Goal: Entertainment & Leisure: Consume media (video, audio)

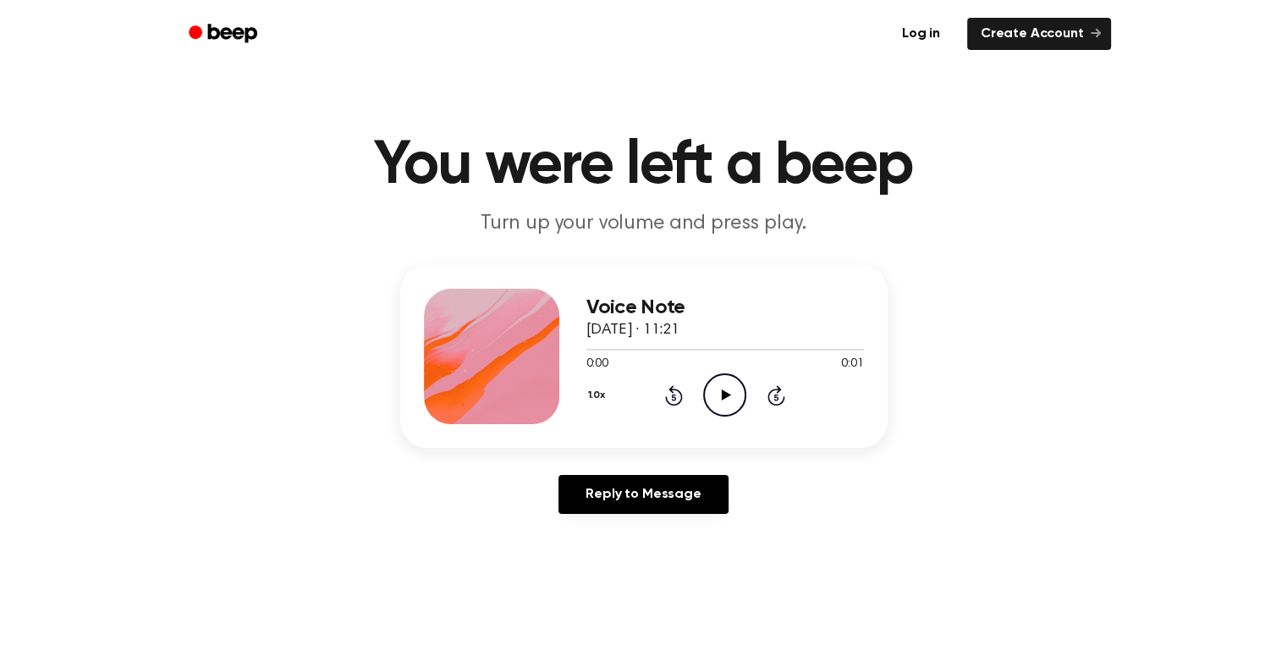
click at [721, 400] on icon "Play Audio" at bounding box center [724, 394] width 43 height 43
click at [723, 400] on icon "Play Audio" at bounding box center [724, 394] width 43 height 43
click at [731, 392] on icon "Play Audio" at bounding box center [724, 394] width 43 height 43
click at [741, 383] on circle at bounding box center [724, 394] width 41 height 41
click at [737, 391] on icon "Pause Audio" at bounding box center [724, 394] width 43 height 43
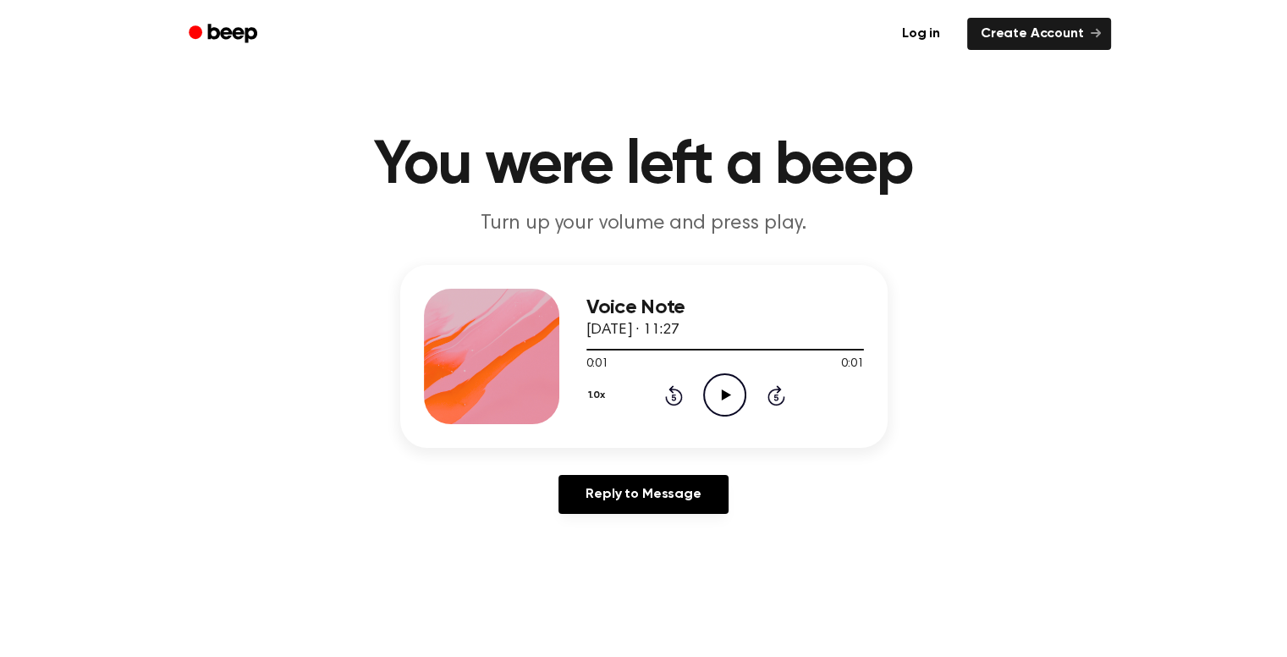
click at [728, 378] on icon "Play Audio" at bounding box center [724, 394] width 43 height 43
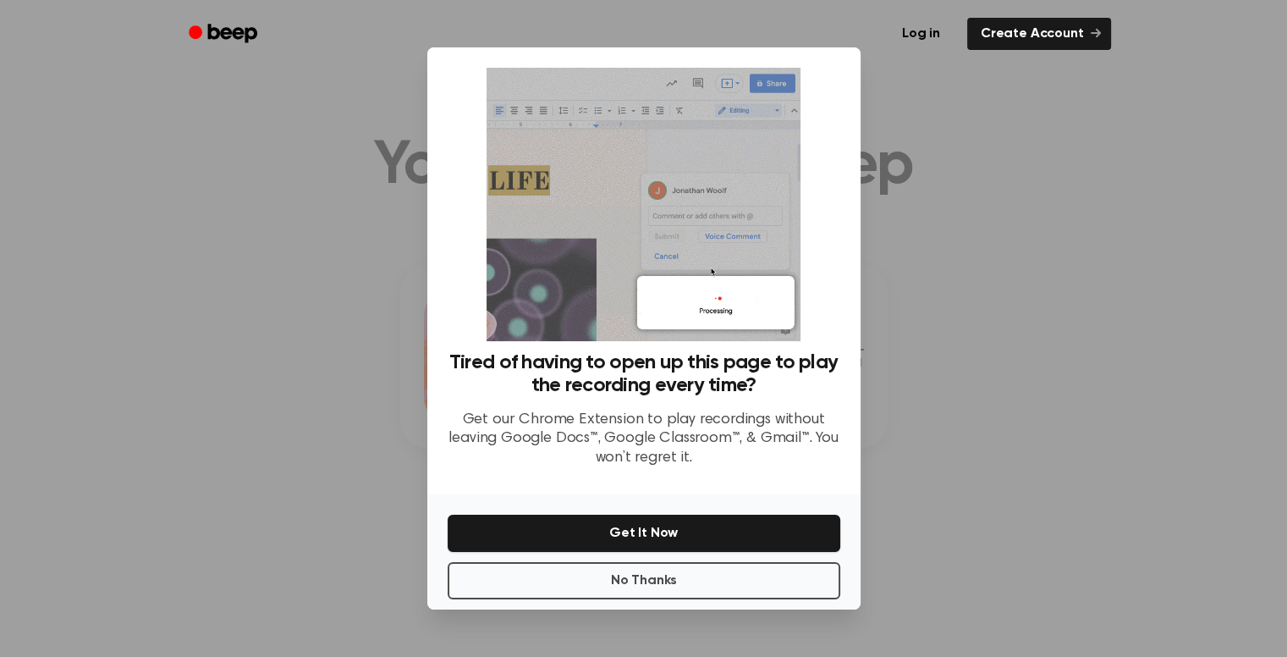
click at [1014, 301] on div at bounding box center [643, 328] width 1287 height 657
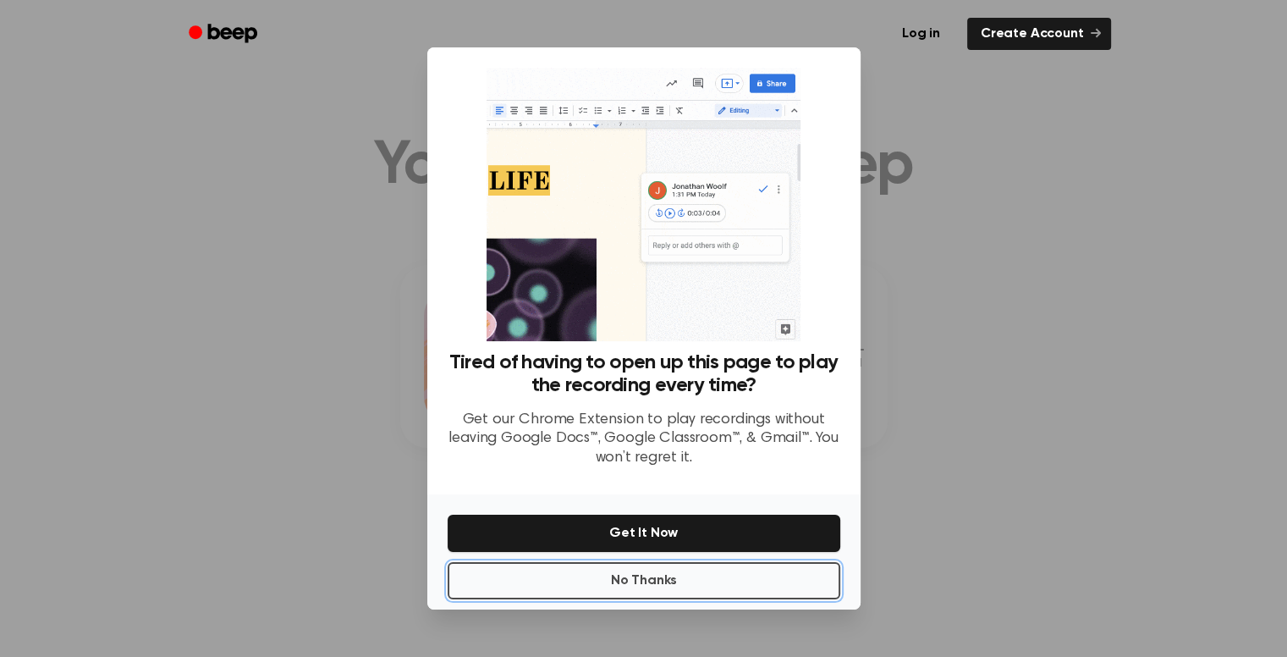
click at [681, 580] on button "No Thanks" at bounding box center [644, 580] width 393 height 37
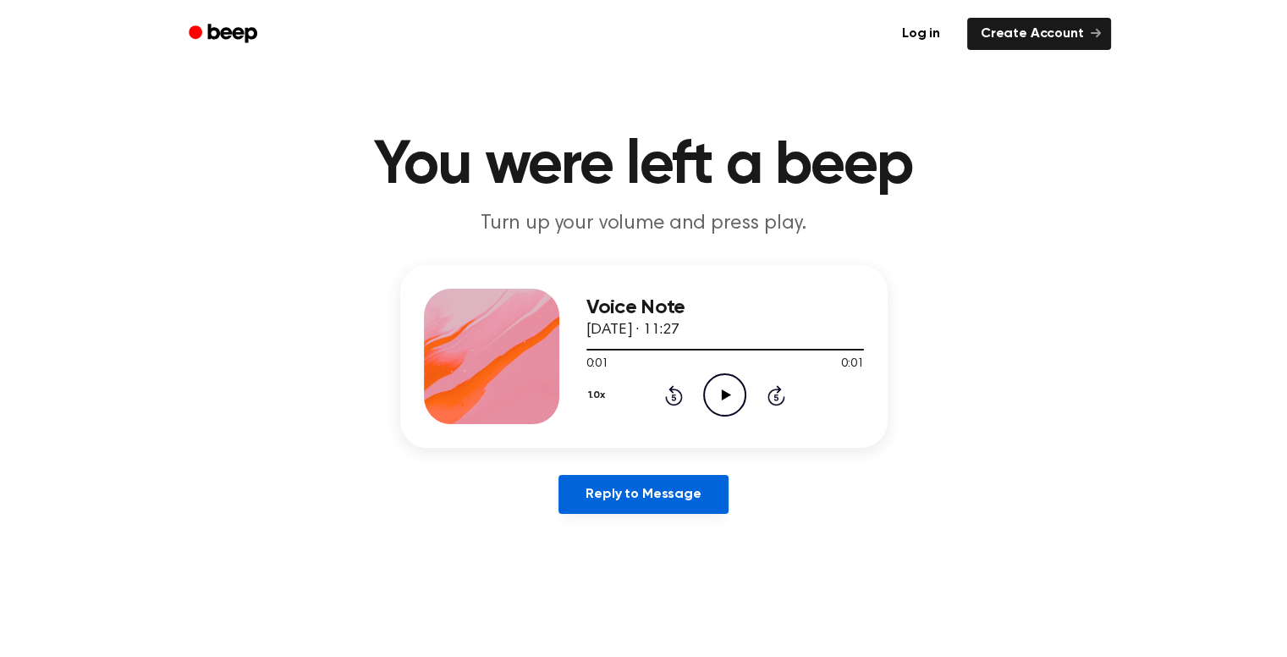
click at [664, 487] on link "Reply to Message" at bounding box center [643, 494] width 169 height 39
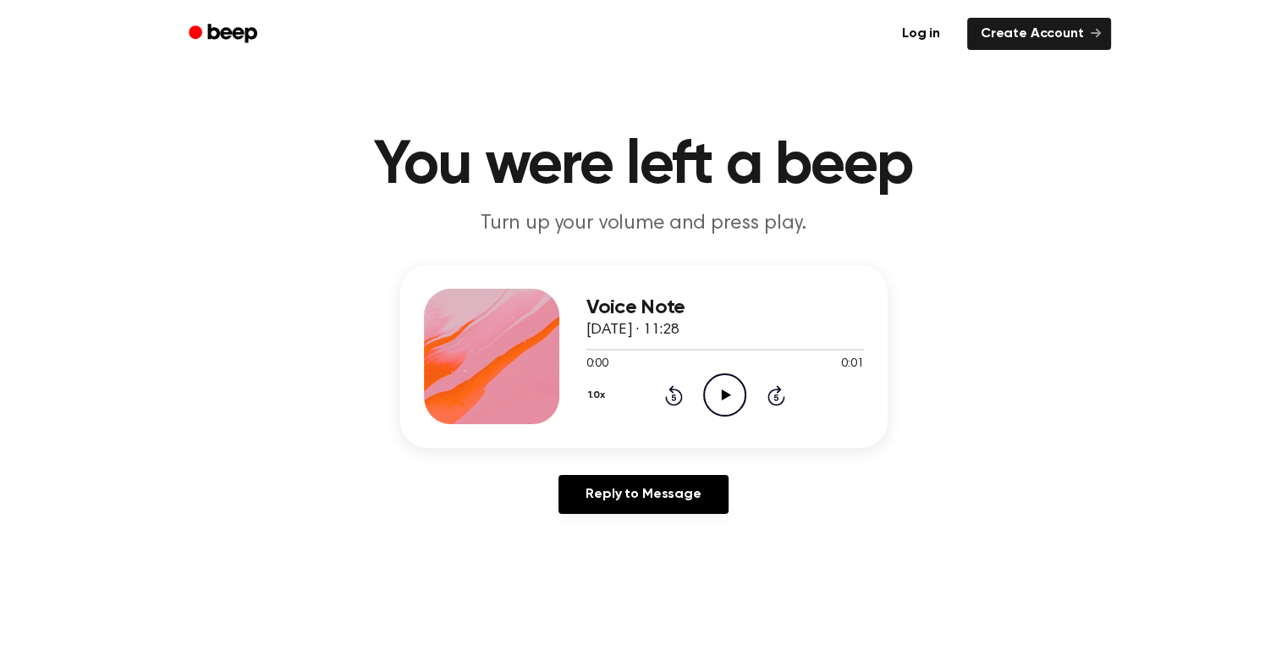
click at [730, 402] on icon "Play Audio" at bounding box center [724, 394] width 43 height 43
click at [728, 394] on icon at bounding box center [726, 394] width 9 height 11
click at [725, 400] on icon "Play Audio" at bounding box center [724, 394] width 43 height 43
click at [721, 402] on icon "Play Audio" at bounding box center [724, 394] width 43 height 43
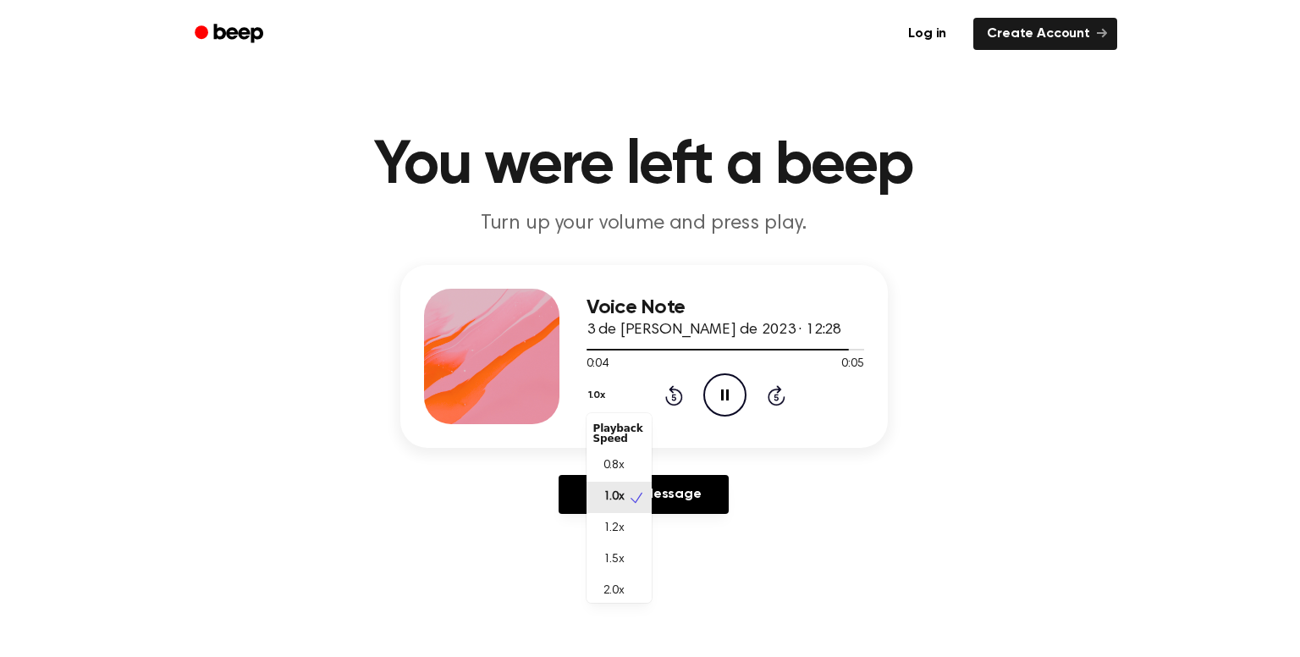
click at [594, 389] on button "1.0x" at bounding box center [599, 395] width 25 height 29
click at [617, 475] on span "0.8x" at bounding box center [614, 466] width 21 height 18
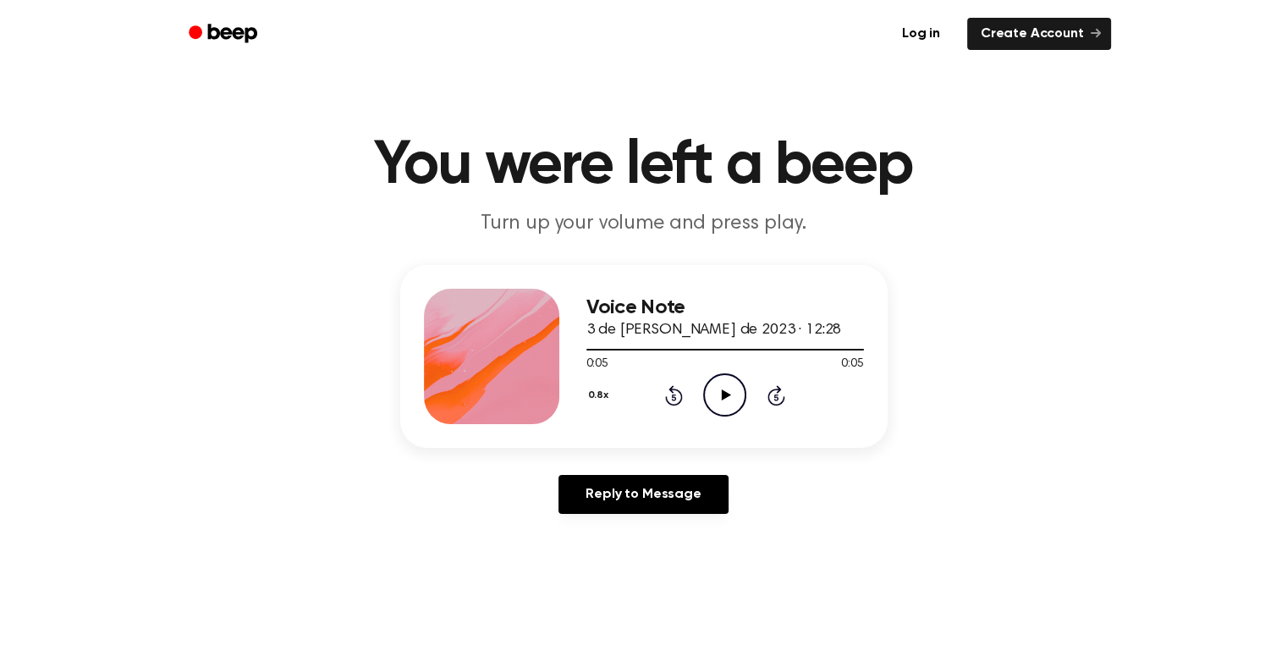
click at [706, 389] on icon "Play Audio" at bounding box center [724, 394] width 43 height 43
click at [728, 381] on icon "Pause Audio" at bounding box center [724, 394] width 43 height 43
click at [675, 391] on icon "Rewind 5 seconds" at bounding box center [673, 395] width 19 height 22
click at [720, 405] on icon "Play Audio" at bounding box center [724, 394] width 43 height 43
drag, startPoint x: 759, startPoint y: 345, endPoint x: 519, endPoint y: 240, distance: 262.3
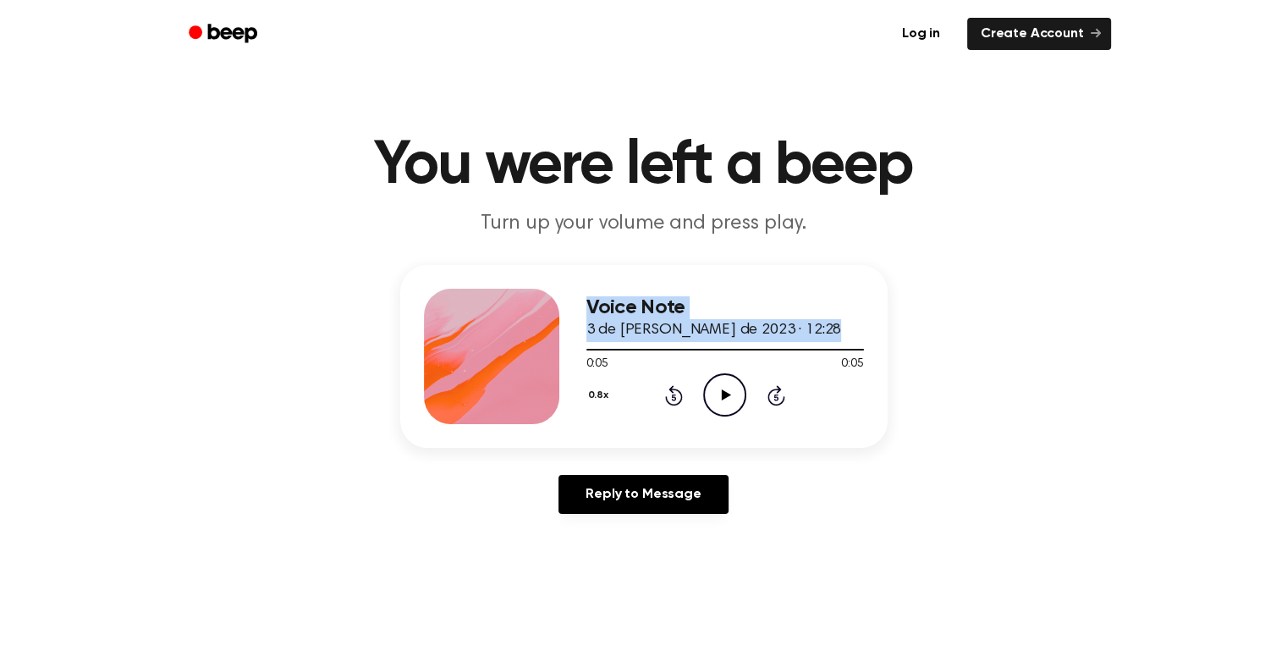
click at [518, 239] on main "You were left a beep Turn up your volume and press play. Voice Note 3 de julio …" at bounding box center [643, 522] width 1287 height 1044
click at [731, 392] on icon "Play Audio" at bounding box center [724, 394] width 43 height 43
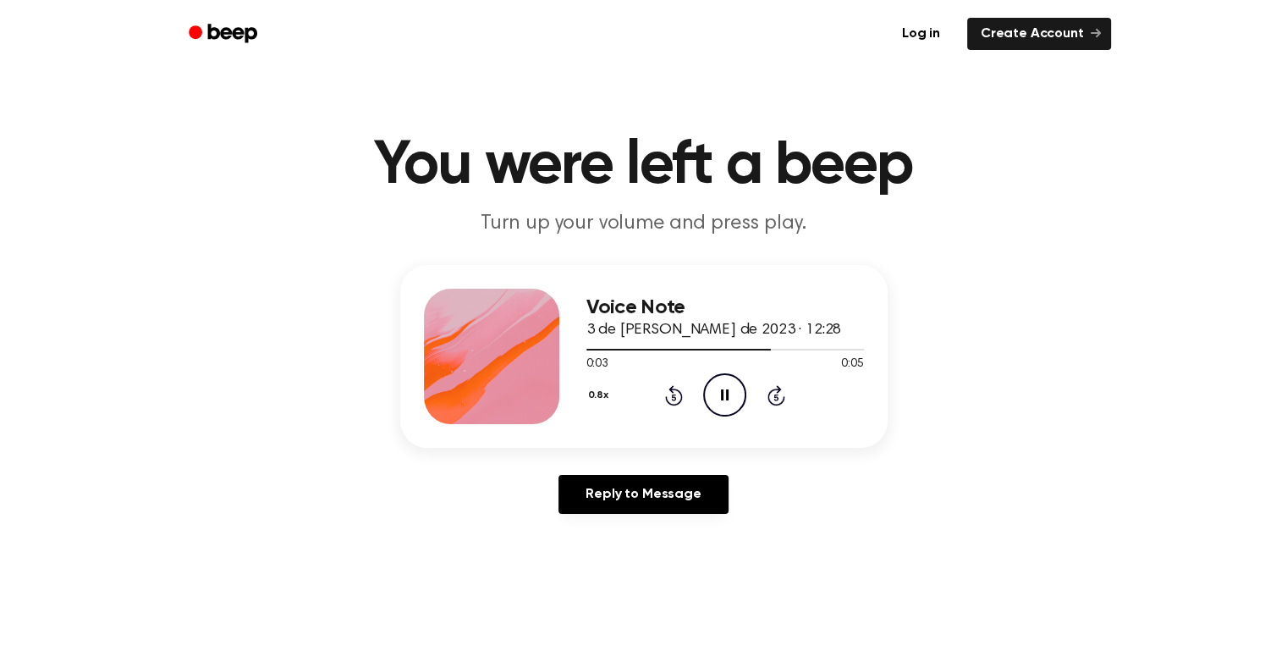
click at [730, 400] on icon "Pause Audio" at bounding box center [724, 394] width 43 height 43
click at [740, 347] on div at bounding box center [726, 349] width 278 height 14
click at [728, 392] on icon "Play Audio" at bounding box center [724, 394] width 43 height 43
click at [742, 349] on div at bounding box center [703, 350] width 233 height 2
click at [721, 390] on icon "Play Audio" at bounding box center [724, 394] width 43 height 43
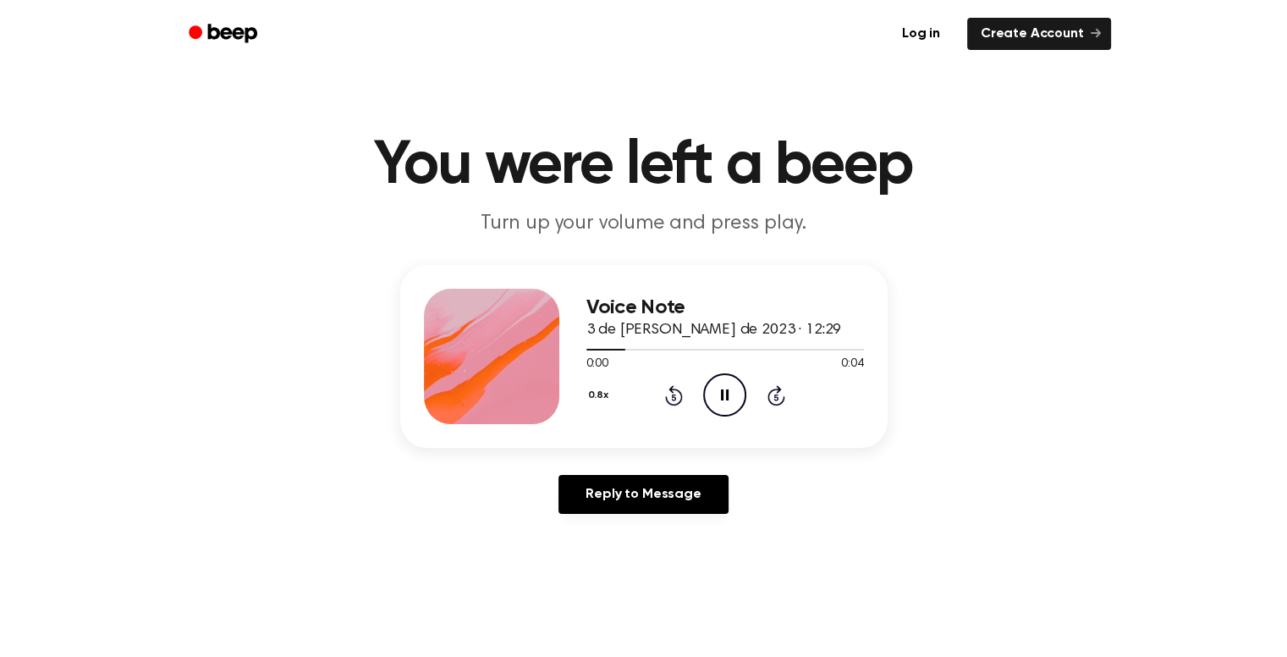
click at [600, 399] on button "0.8x" at bounding box center [601, 395] width 29 height 29
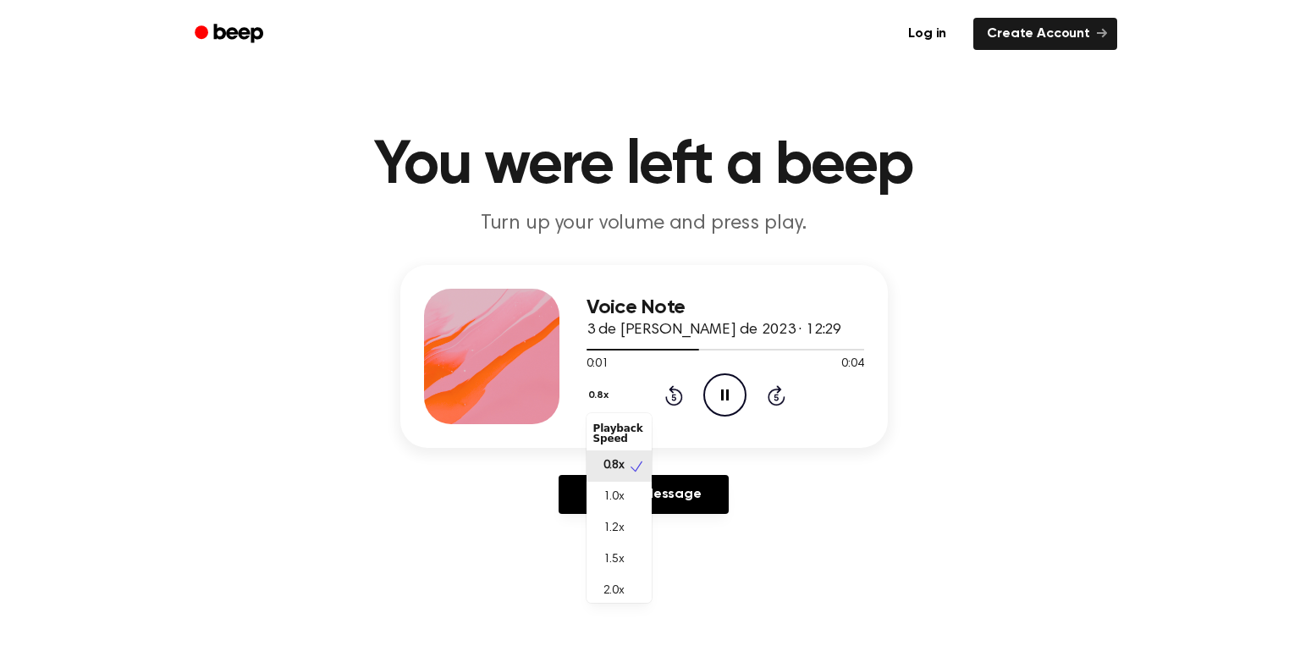
click at [782, 434] on div "Voice Note 3 de julio de 2023 · 12:29 0:01 0:04 Your browser does not support t…" at bounding box center [644, 356] width 488 height 183
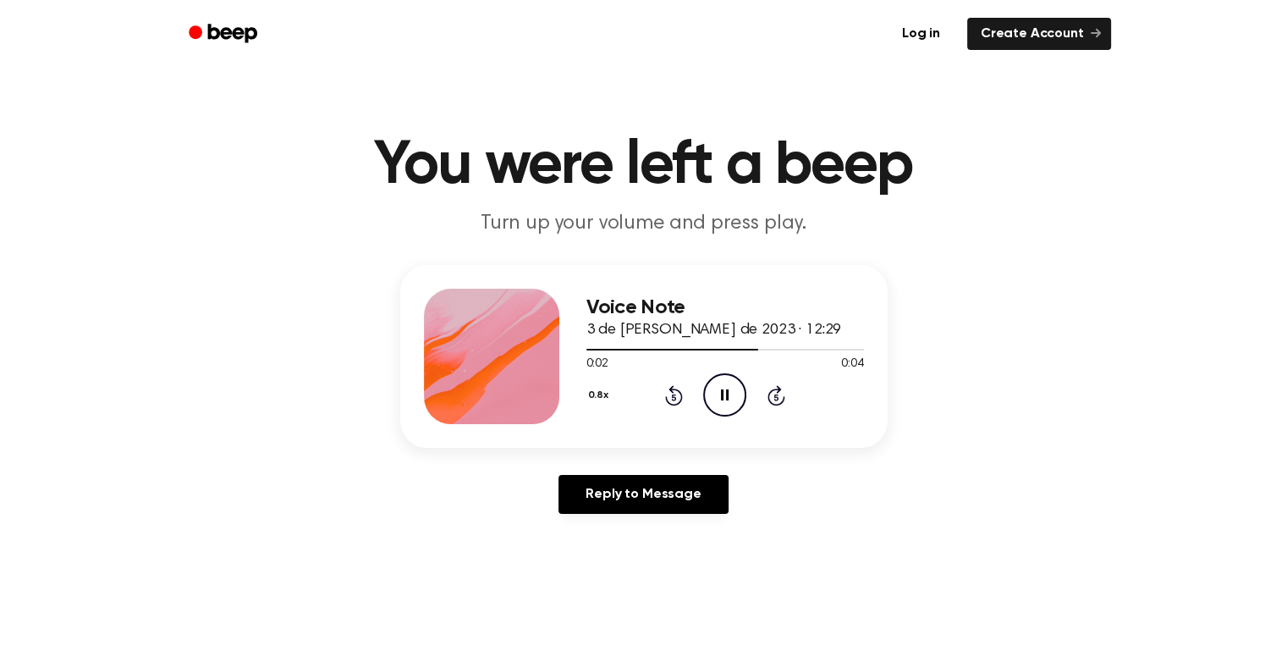
click at [730, 394] on icon "Pause Audio" at bounding box center [724, 394] width 43 height 43
click at [718, 405] on icon "Play Audio" at bounding box center [724, 394] width 43 height 43
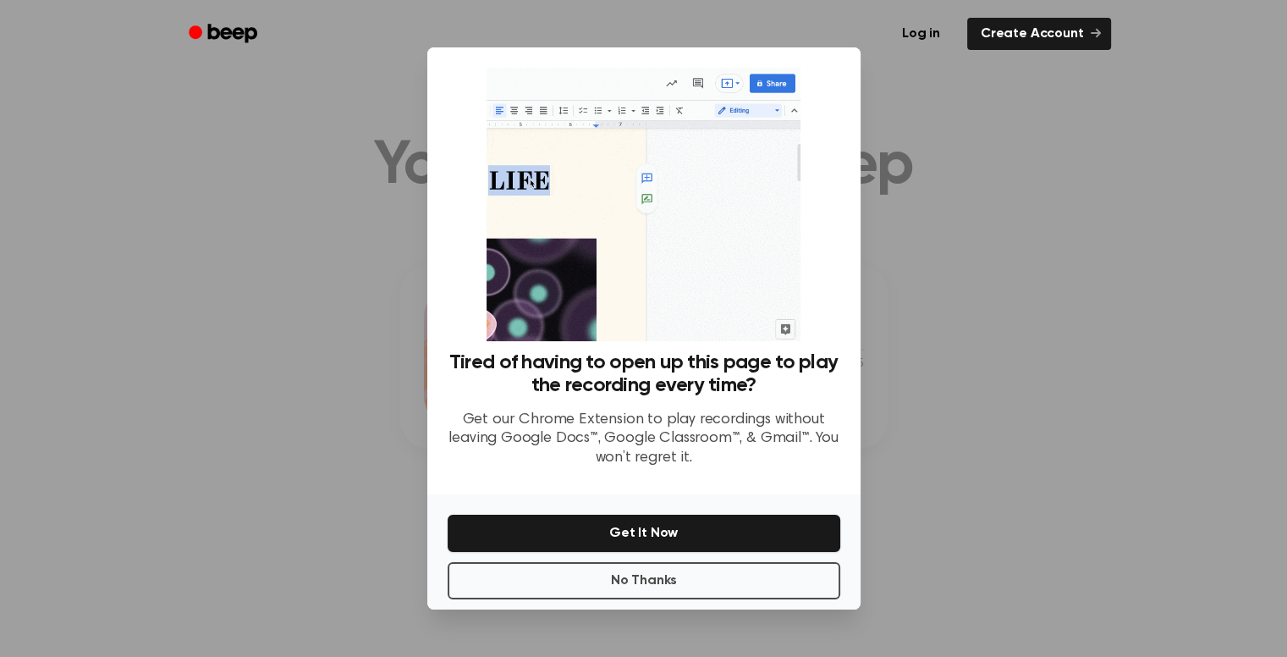
click at [933, 282] on div at bounding box center [643, 328] width 1287 height 657
click at [722, 581] on button "No Thanks" at bounding box center [644, 580] width 393 height 37
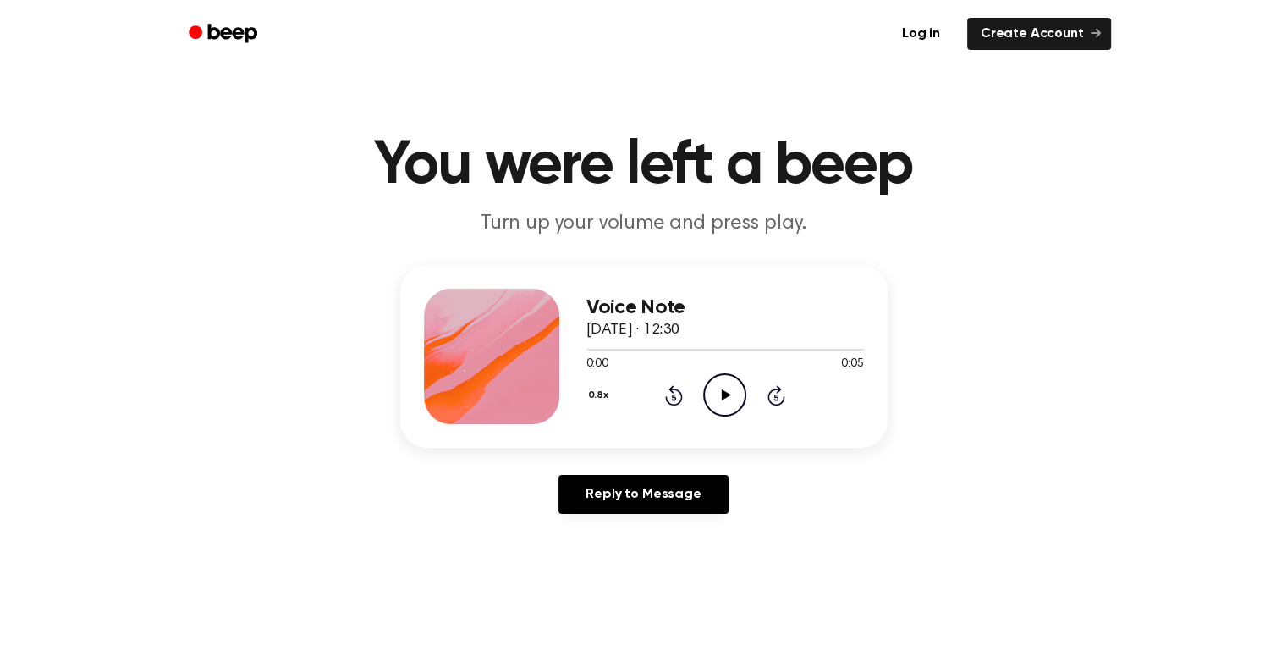
click at [725, 390] on icon "Play Audio" at bounding box center [724, 394] width 43 height 43
click at [718, 391] on icon "Pause Audio" at bounding box center [724, 394] width 43 height 43
click at [710, 399] on icon "Play Audio" at bounding box center [724, 394] width 43 height 43
drag, startPoint x: 721, startPoint y: 411, endPoint x: 576, endPoint y: 316, distance: 173.0
click at [719, 407] on icon "Pause Audio" at bounding box center [724, 394] width 43 height 43
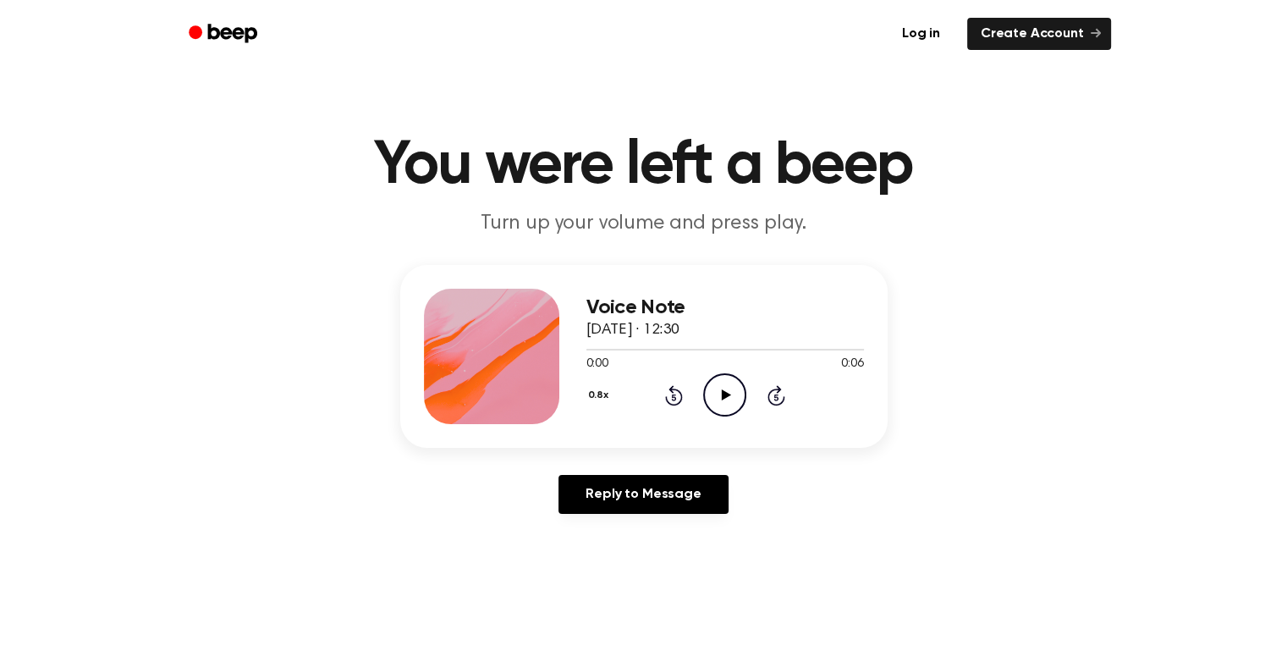
click at [736, 401] on icon "Play Audio" at bounding box center [724, 394] width 43 height 43
drag, startPoint x: 714, startPoint y: 401, endPoint x: 697, endPoint y: 414, distance: 21.2
click at [714, 402] on icon "Pause Audio" at bounding box center [724, 394] width 43 height 43
click at [741, 394] on icon "Play Audio" at bounding box center [724, 394] width 43 height 43
click at [741, 394] on icon "Pause Audio" at bounding box center [724, 394] width 43 height 43
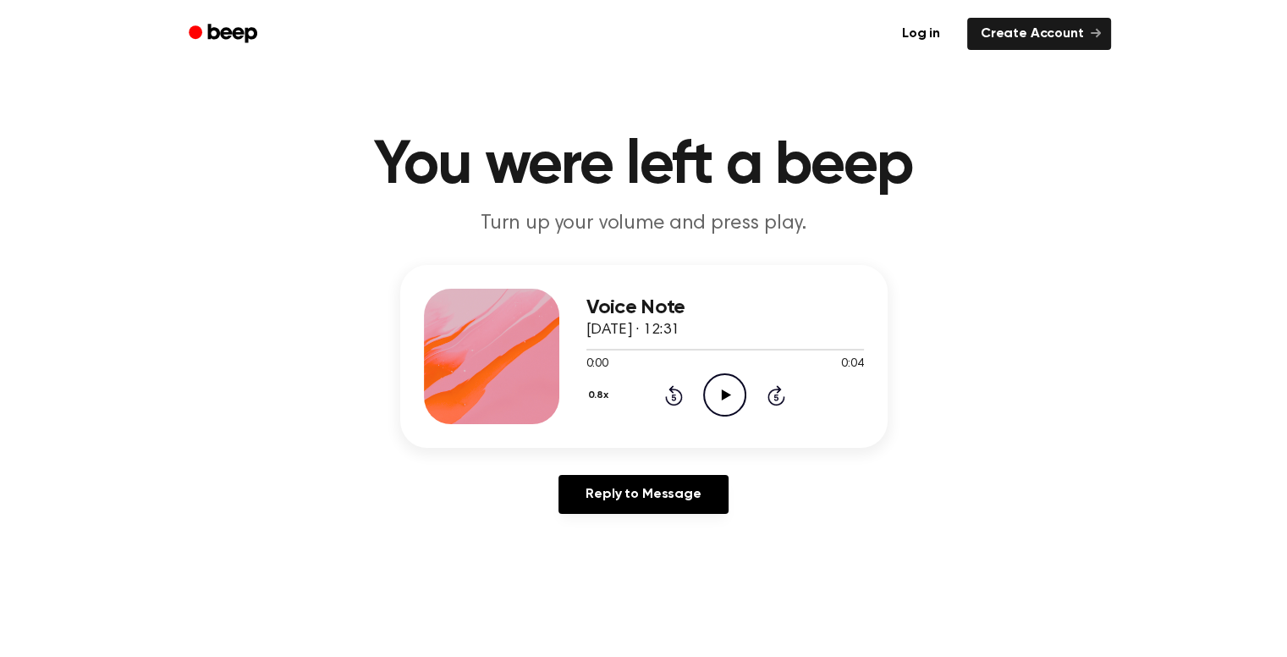
click at [717, 400] on icon "Play Audio" at bounding box center [724, 394] width 43 height 43
click at [718, 387] on icon "Play Audio" at bounding box center [724, 394] width 43 height 43
click at [718, 385] on icon "Play Audio" at bounding box center [724, 394] width 43 height 43
click at [732, 389] on icon "Play Audio" at bounding box center [724, 394] width 43 height 43
click at [714, 402] on icon "Play Audio" at bounding box center [724, 394] width 43 height 43
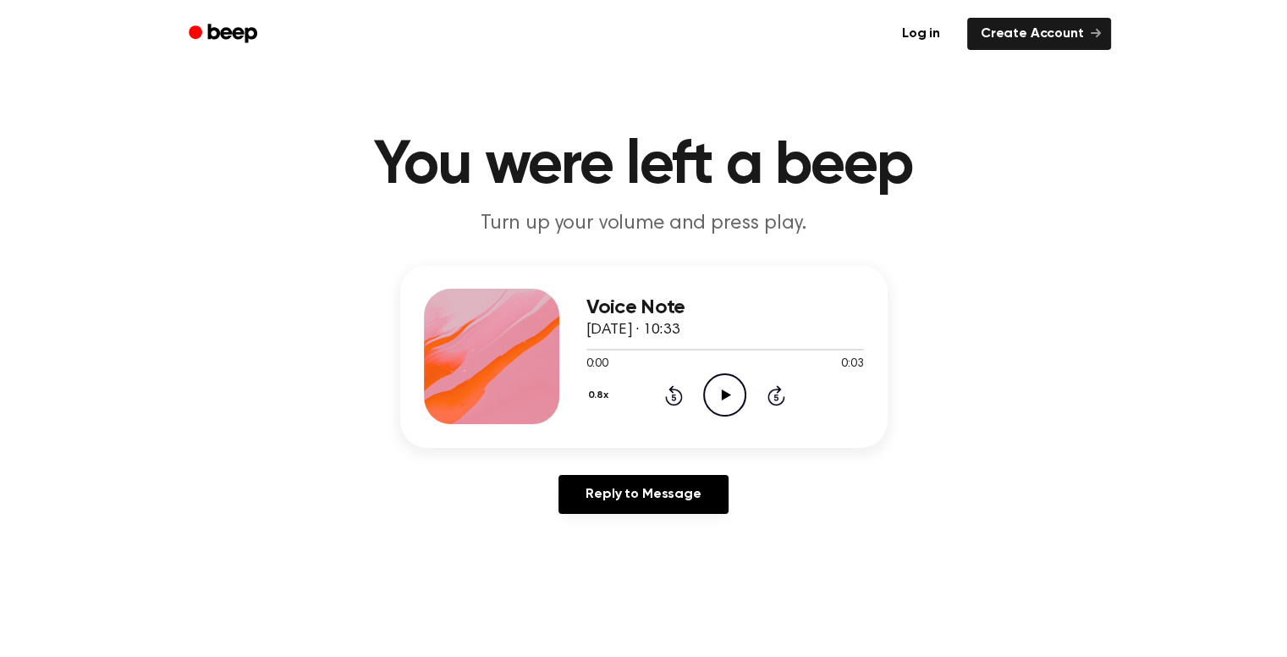
click at [719, 397] on icon "Play Audio" at bounding box center [724, 394] width 43 height 43
click at [746, 390] on div "0.8x Rewind 5 seconds Play Audio Skip 5 seconds" at bounding box center [726, 394] width 278 height 43
click at [741, 390] on icon "Play Audio" at bounding box center [724, 394] width 43 height 43
click at [731, 390] on icon "Play Audio" at bounding box center [724, 394] width 43 height 43
drag, startPoint x: 737, startPoint y: 396, endPoint x: 647, endPoint y: 374, distance: 93.2
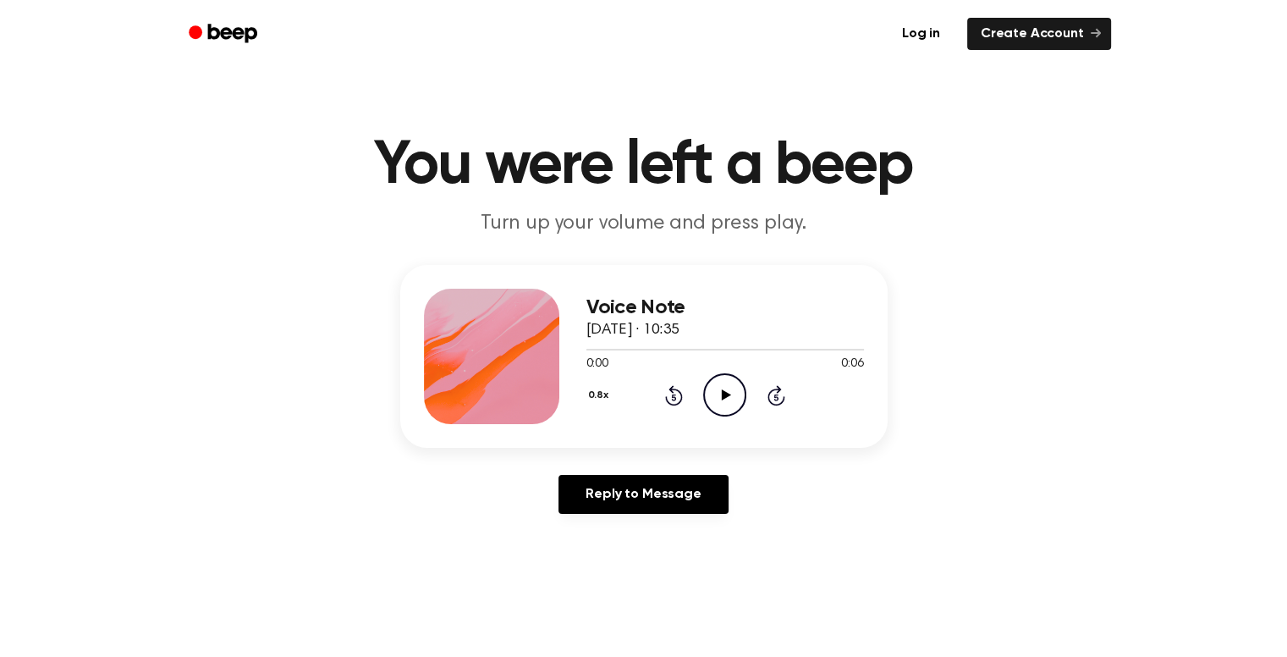
click at [725, 389] on icon "Play Audio" at bounding box center [724, 394] width 43 height 43
click at [737, 402] on icon "Play Audio" at bounding box center [724, 394] width 43 height 43
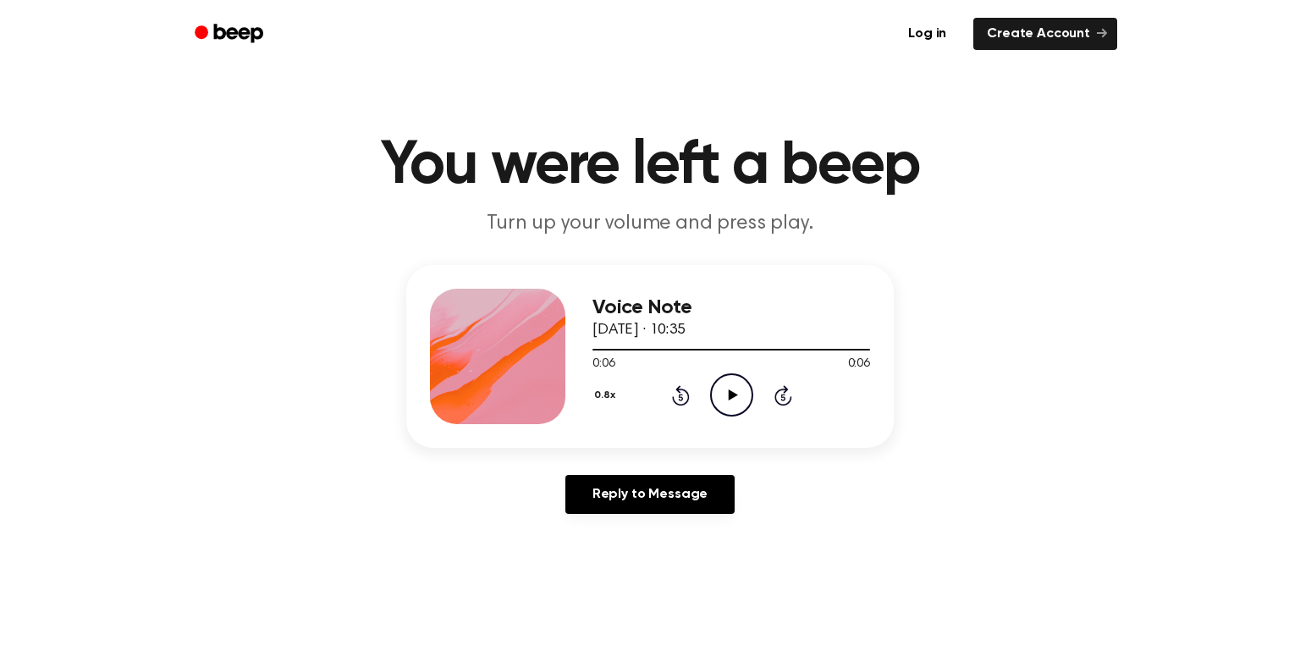
click at [594, 385] on button "0.8x" at bounding box center [607, 395] width 29 height 29
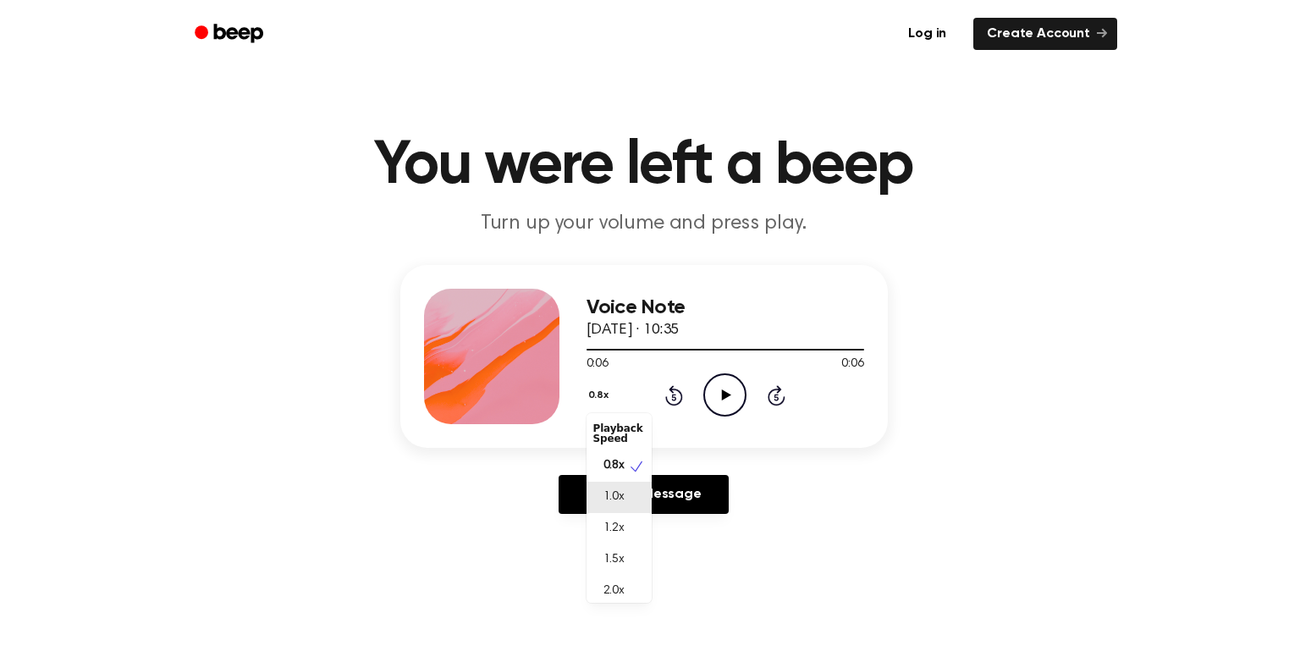
click at [623, 496] on span "1.0x" at bounding box center [614, 497] width 21 height 18
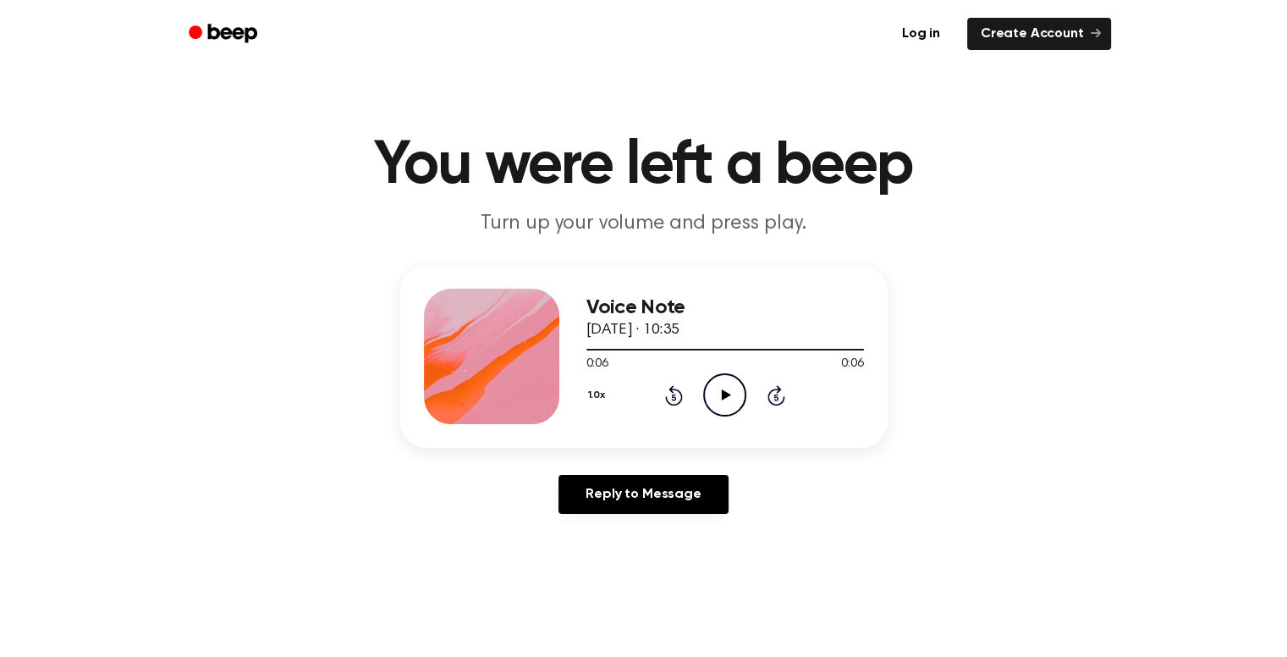
click at [725, 400] on icon "Play Audio" at bounding box center [724, 394] width 43 height 43
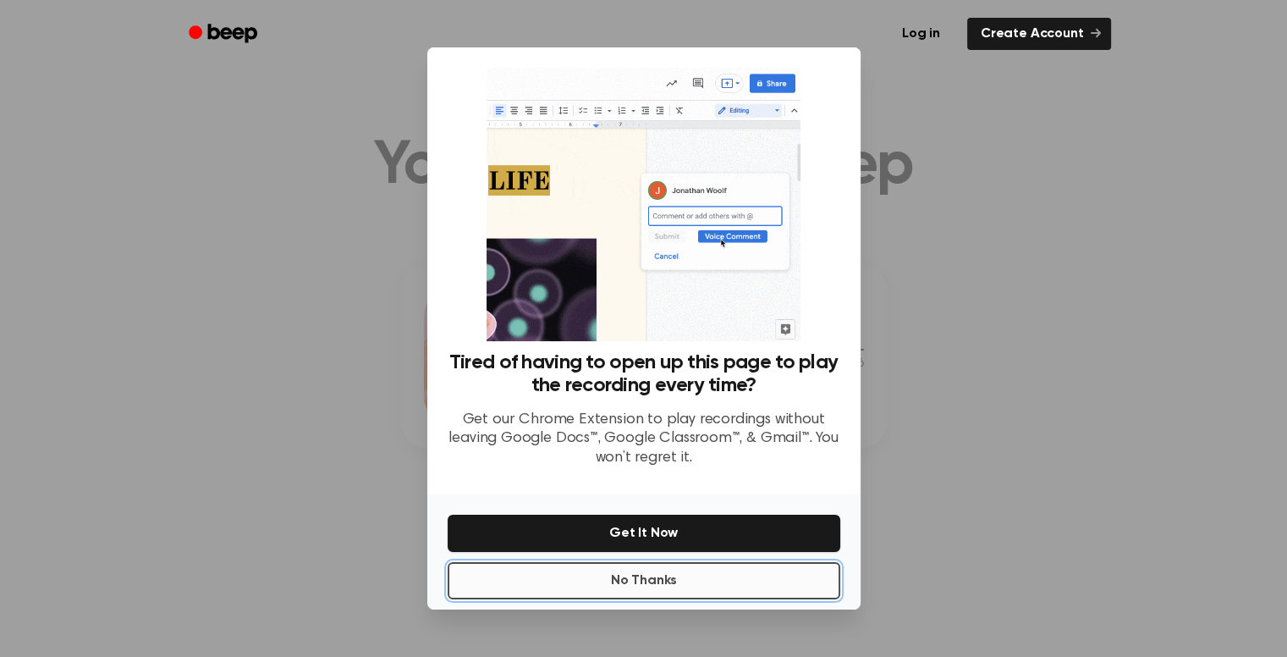
click at [661, 571] on button "No Thanks" at bounding box center [644, 580] width 393 height 37
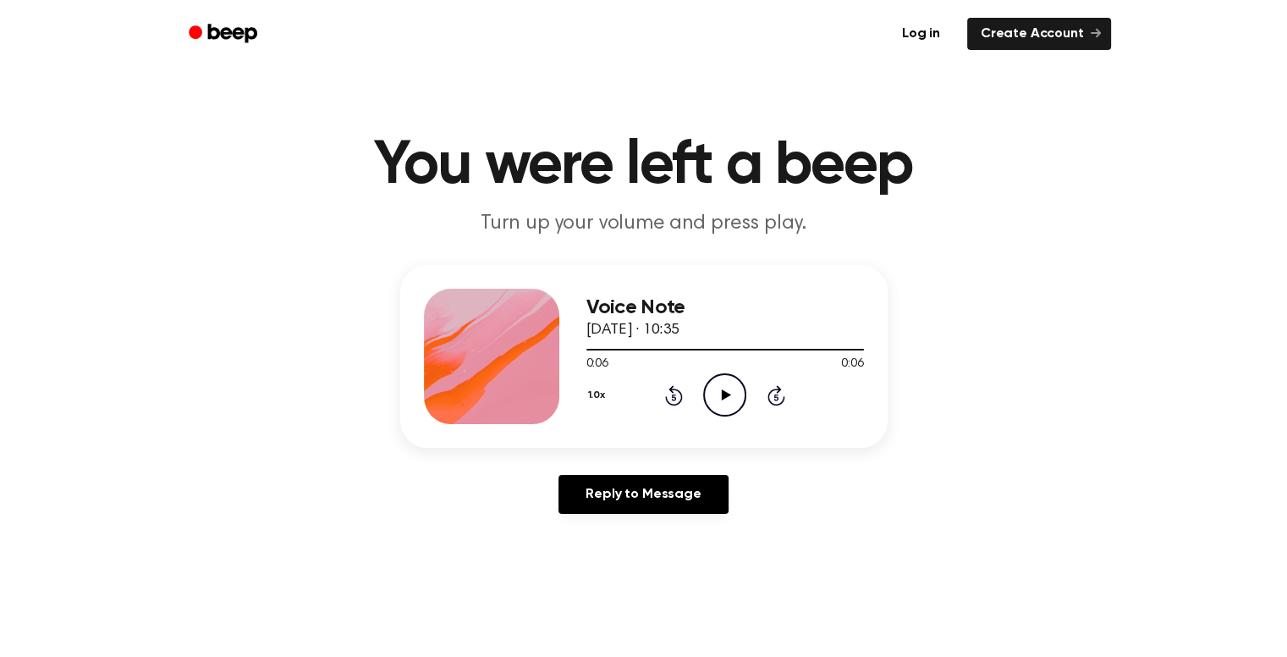
click at [738, 402] on icon "Play Audio" at bounding box center [724, 394] width 43 height 43
click at [733, 383] on icon "Play Audio" at bounding box center [724, 394] width 43 height 43
click at [707, 400] on icon "Play Audio" at bounding box center [724, 394] width 43 height 43
click at [726, 396] on icon at bounding box center [725, 394] width 8 height 11
